Goal: Task Accomplishment & Management: Complete application form

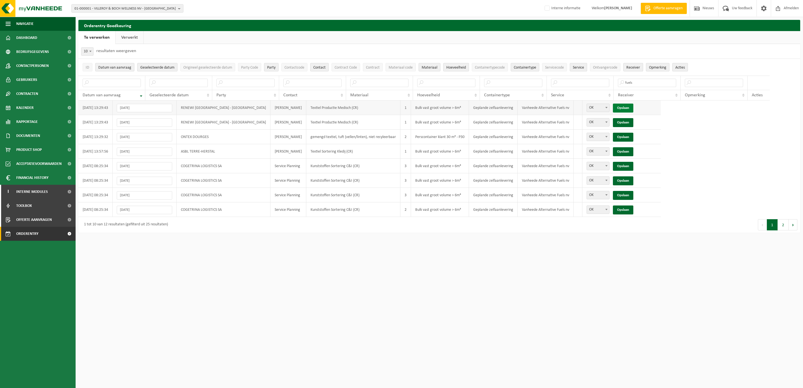
click at [613, 108] on link "Opslaan" at bounding box center [623, 108] width 20 height 9
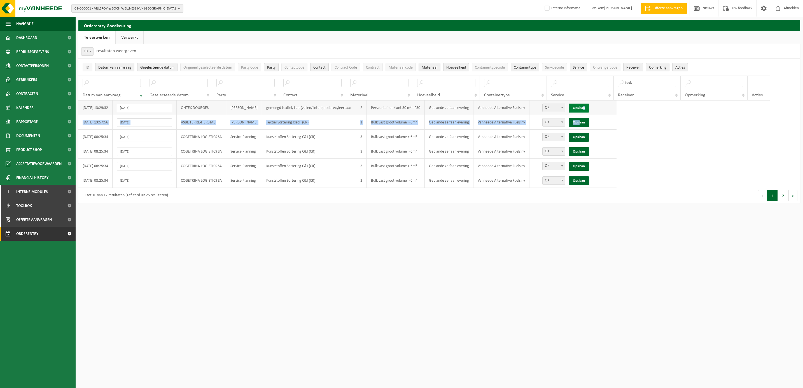
drag, startPoint x: 587, startPoint y: 121, endPoint x: 592, endPoint y: 108, distance: 13.6
click at [592, 108] on tbody "[DATE] 13:29:32 22-09-2025 ONTEX DOURGES [PERSON_NAME] gemengd textiel, tuft (v…" at bounding box center [439, 144] width 722 height 87
drag, startPoint x: 592, startPoint y: 108, endPoint x: 587, endPoint y: 106, distance: 4.8
click at [587, 106] on link "Opslaan" at bounding box center [579, 108] width 20 height 9
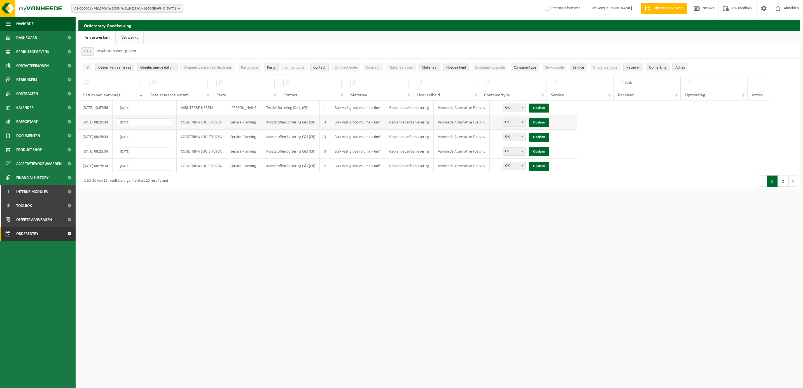
click at [525, 121] on span at bounding box center [523, 121] width 6 height 7
select select "Niet OK"
click at [544, 122] on link "Opslaan" at bounding box center [539, 122] width 20 height 9
click at [545, 108] on link "Opslaan" at bounding box center [539, 108] width 20 height 9
click at [344, 65] on button "Contract Code" at bounding box center [346, 67] width 29 height 8
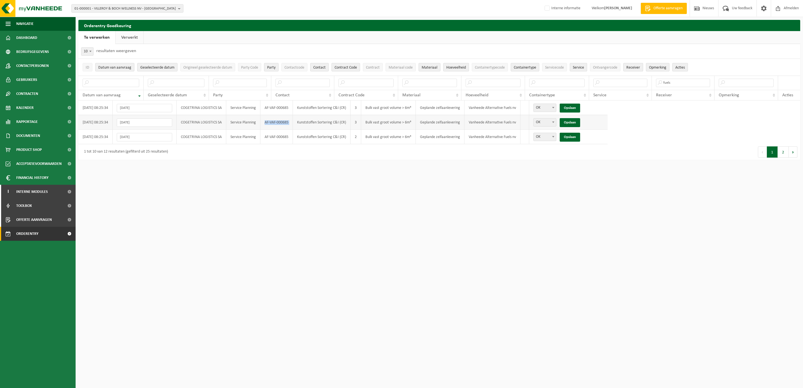
drag, startPoint x: 269, startPoint y: 123, endPoint x: 297, endPoint y: 122, distance: 28.3
click at [297, 122] on tr "[DATE] 08:25:34 26-09-2025 COGETRINA LOGISTICS SA Service Planning AF-VAF-00068…" at bounding box center [342, 122] width 529 height 15
drag, startPoint x: 297, startPoint y: 122, endPoint x: 283, endPoint y: 123, distance: 14.9
copy td "AF-VAF-000685"
click at [577, 122] on link "Opslaan" at bounding box center [570, 122] width 20 height 9
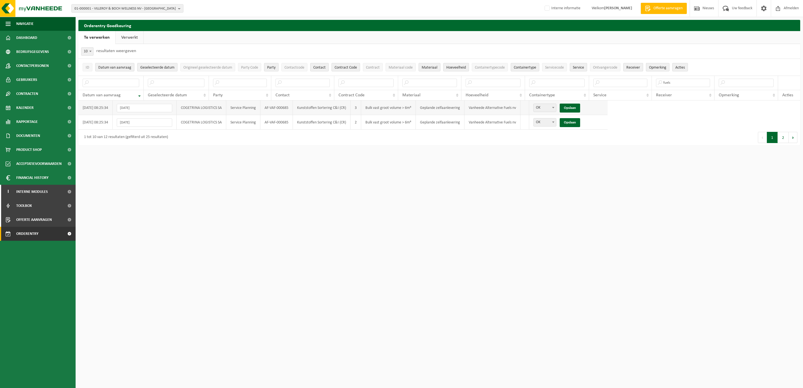
click at [556, 106] on span at bounding box center [554, 107] width 6 height 7
select select "Niet OK"
click at [577, 108] on link "Opslaan" at bounding box center [570, 108] width 20 height 9
click at [556, 107] on span "OK" at bounding box center [545, 108] width 22 height 8
select select "Niet OK"
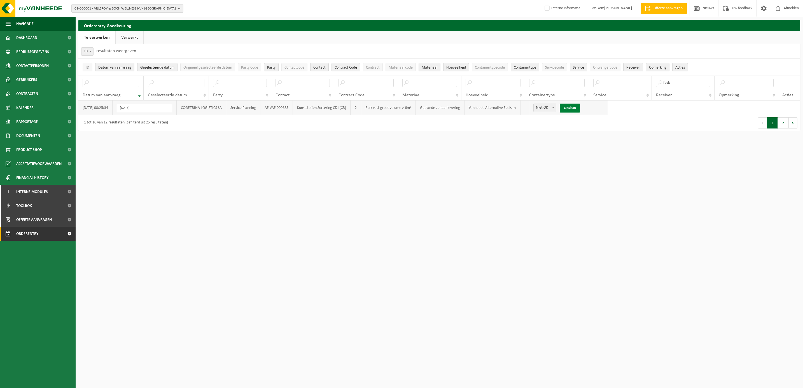
click at [579, 108] on link "Opslaan" at bounding box center [570, 108] width 20 height 9
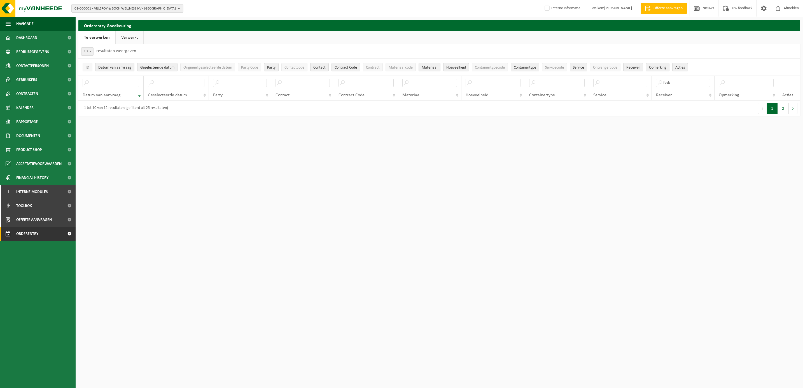
click at [132, 39] on link "Verwerkt" at bounding box center [130, 37] width 28 height 13
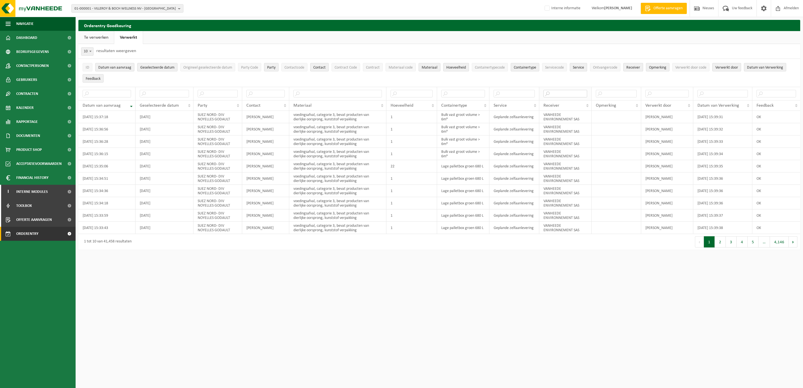
click at [573, 93] on input "text" at bounding box center [566, 94] width 44 height 8
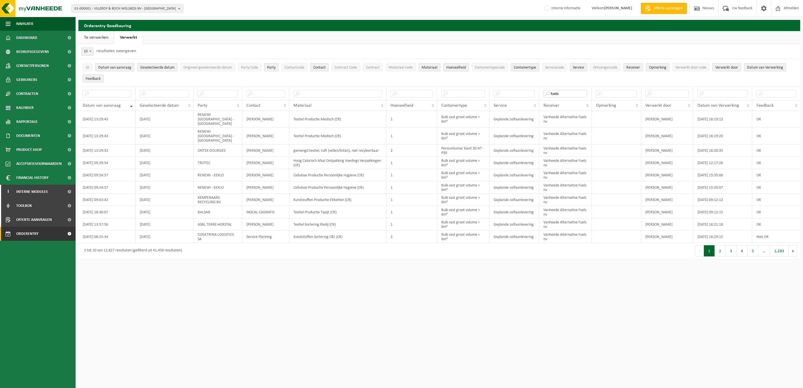
type input "fuels"
click at [87, 51] on span "10" at bounding box center [88, 52] width 12 height 8
select select "100"
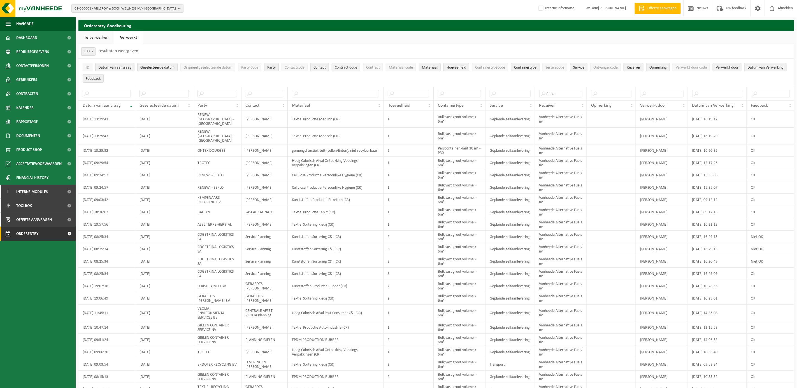
click at [347, 66] on span "Contract Code" at bounding box center [346, 68] width 22 height 4
